Goal: Task Accomplishment & Management: Complete application form

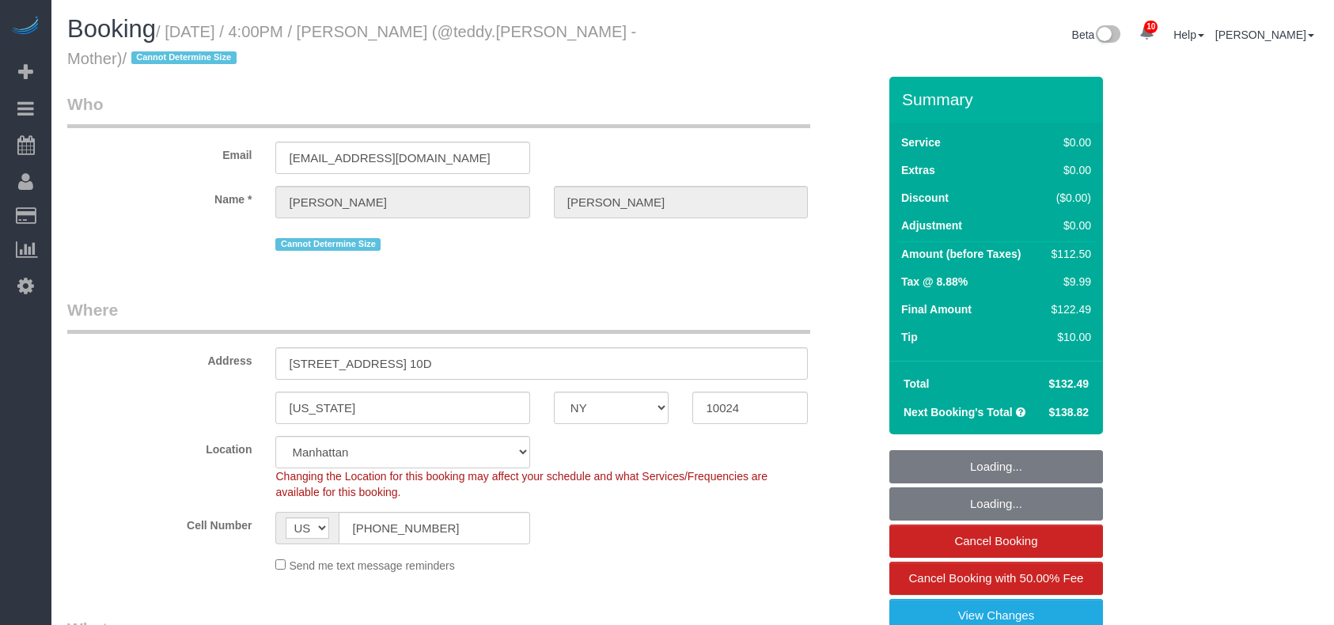
select select "NY"
select select "object:845"
select select "string:stripe-pm_1R8sZx4VGloSiKo7WcmnqSBi"
select select "spot1"
select select "number:89"
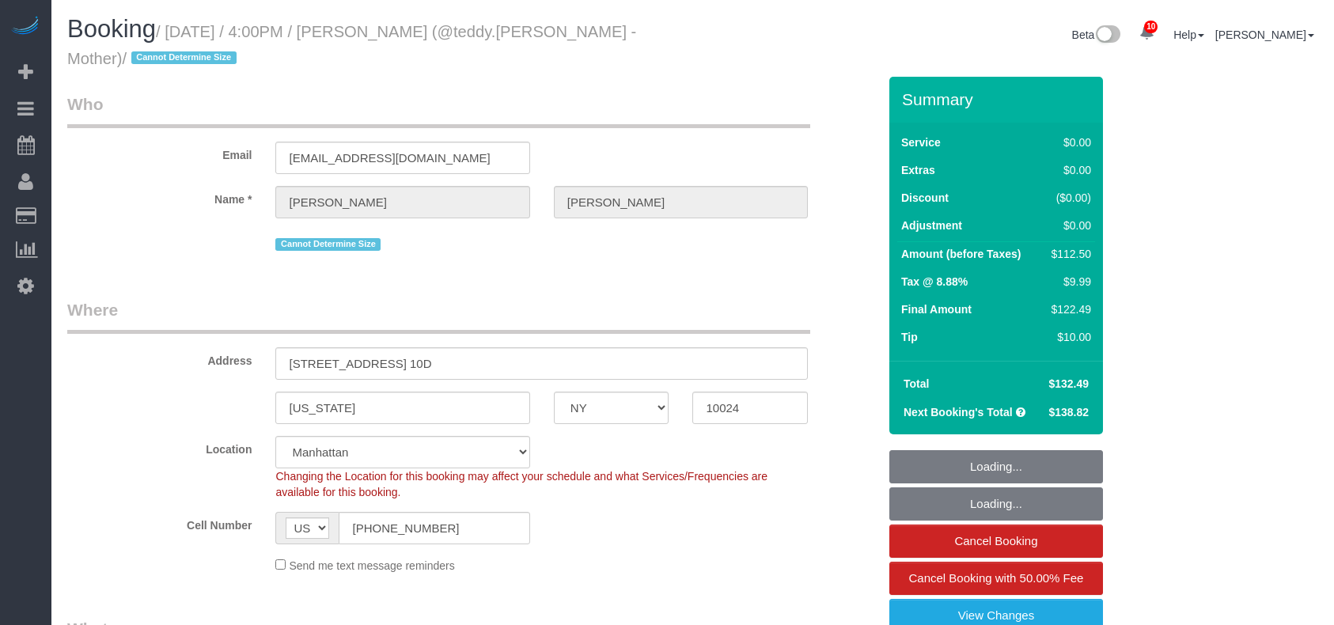
select select "number:90"
select select "number:15"
select select "number:5"
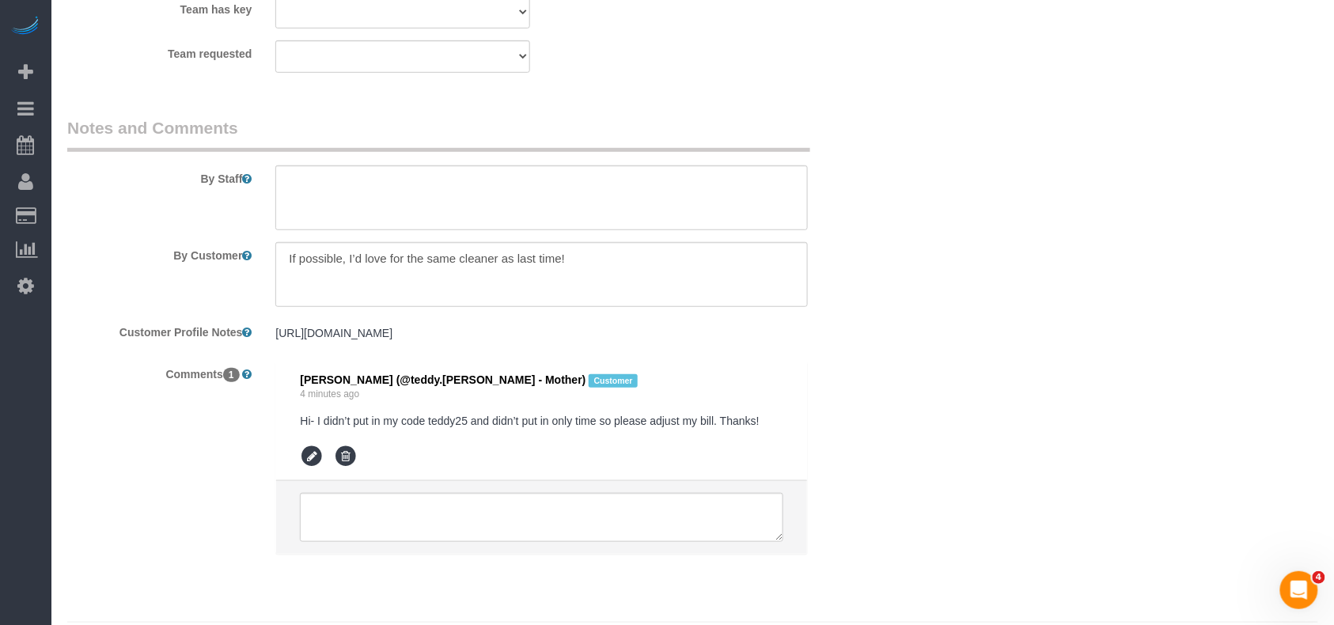
scroll to position [2216, 0]
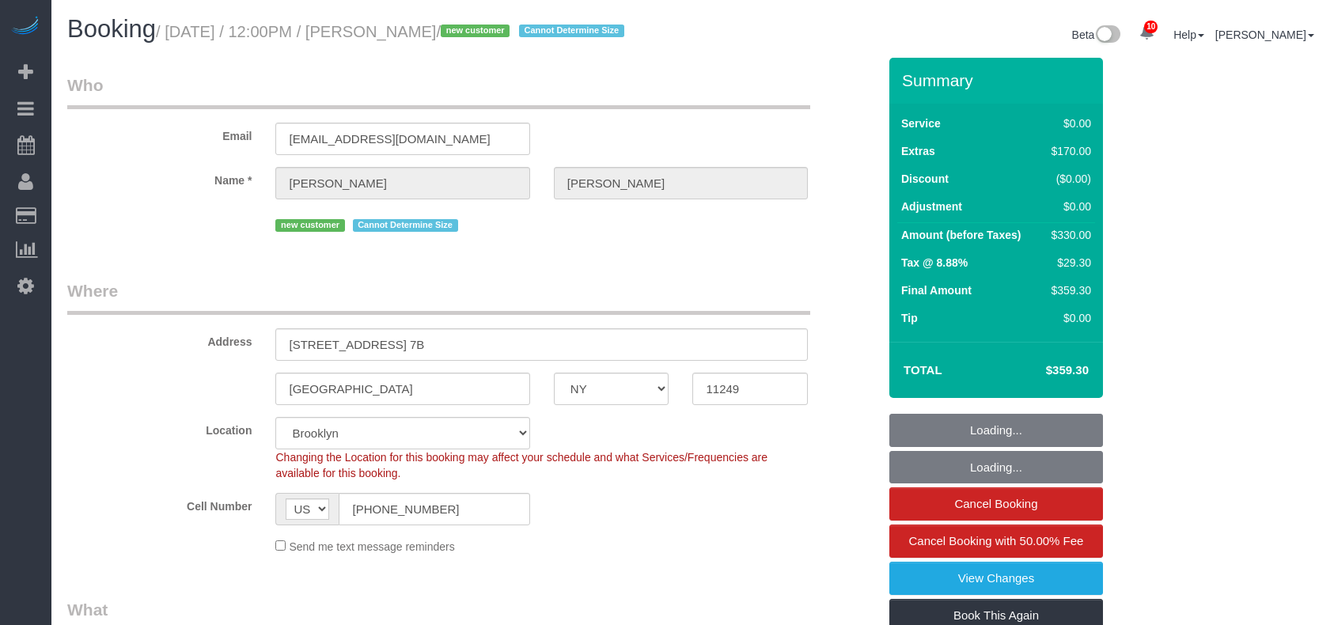
select select "NY"
select select "number:60"
select select "number:74"
select select "number:15"
select select "number:5"
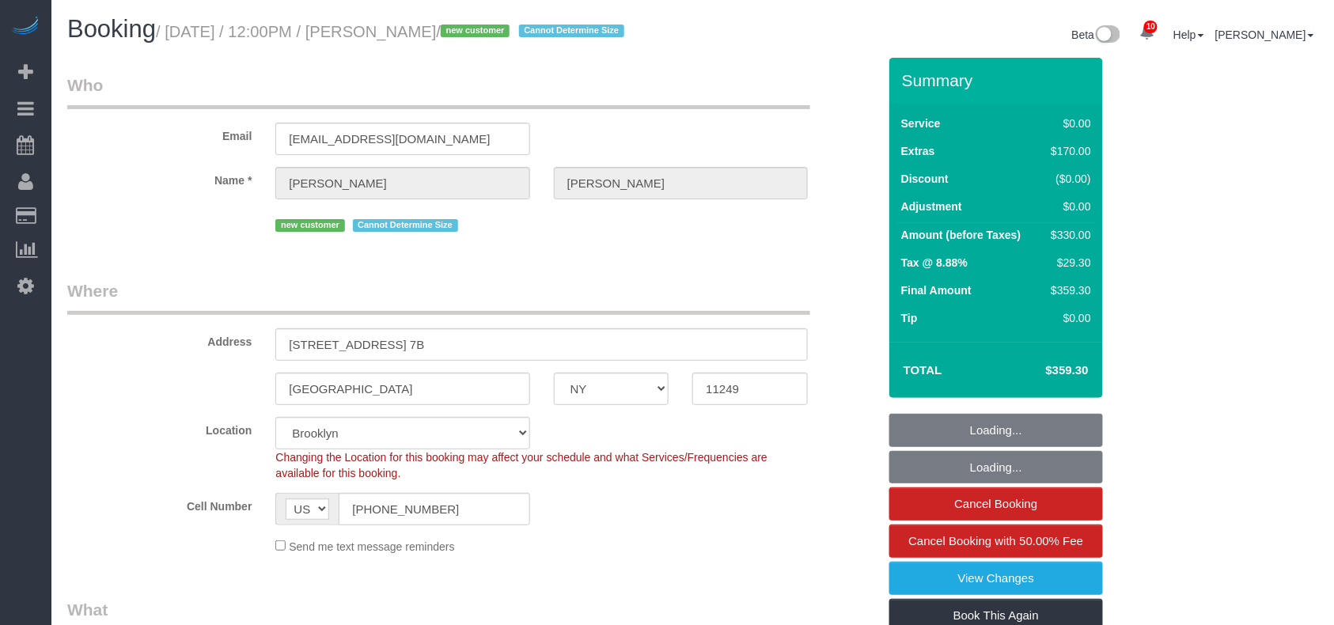
select select "object:865"
select select "string:stripe-pm_1S2zOG4VGloSiKo7mJMCNX1t"
select select "1"
select select "object:1376"
select select "spot1"
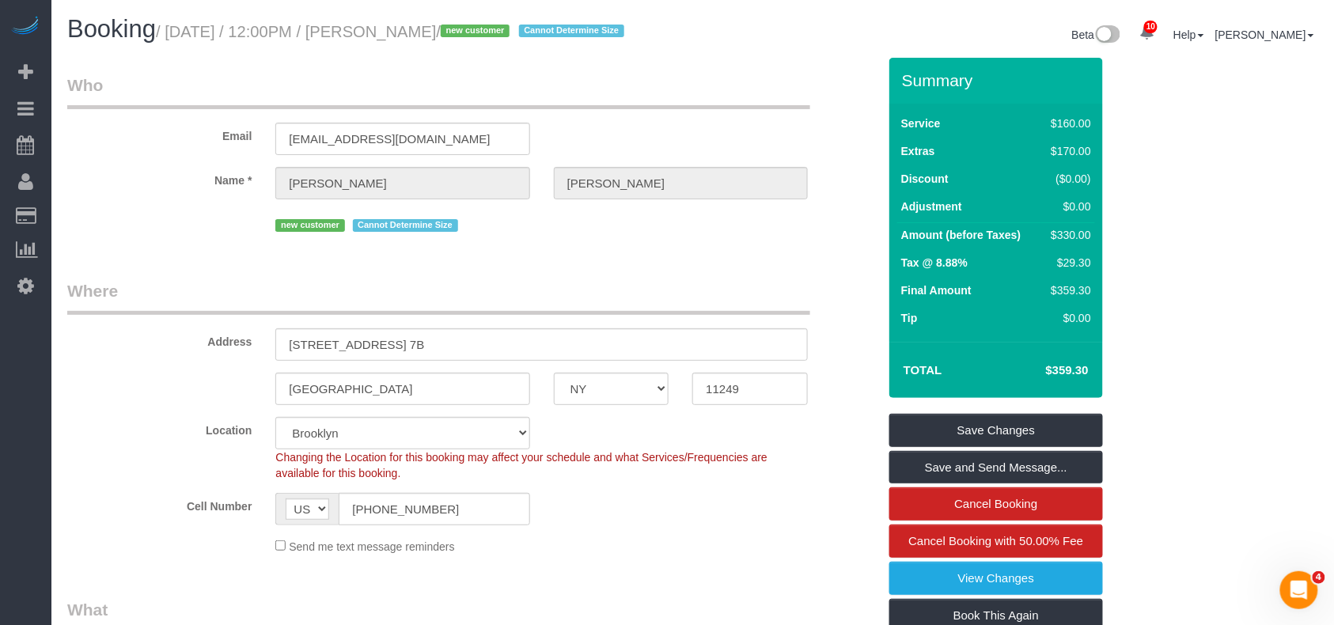
drag, startPoint x: 516, startPoint y: 33, endPoint x: 173, endPoint y: 41, distance: 343.6
click at [173, 41] on h1 "Booking / September 03, 2025 / 12:00PM / Raquel Hazlett / new customer Cannot D…" at bounding box center [374, 29] width 614 height 27
